Goal: Download file/media

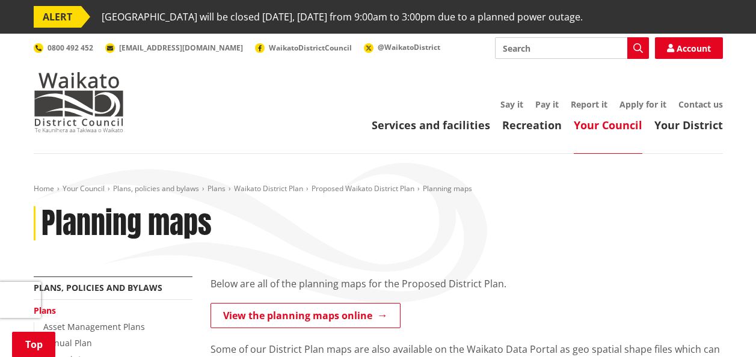
scroll to position [282, 0]
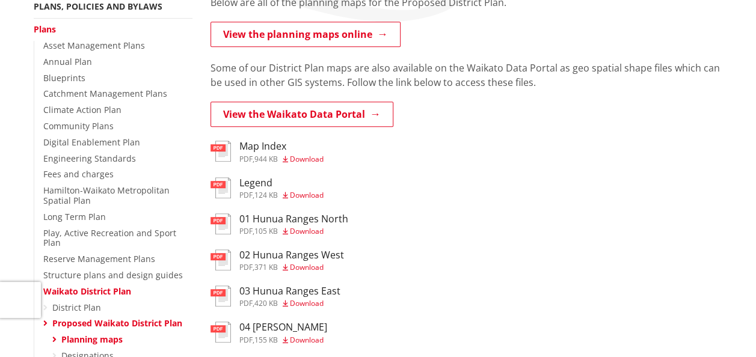
click at [259, 190] on span "124 KB" at bounding box center [266, 195] width 23 height 10
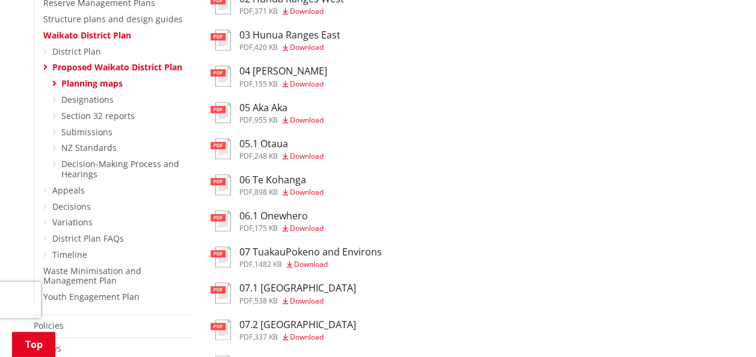
scroll to position [546, 0]
